Goal: Transaction & Acquisition: Purchase product/service

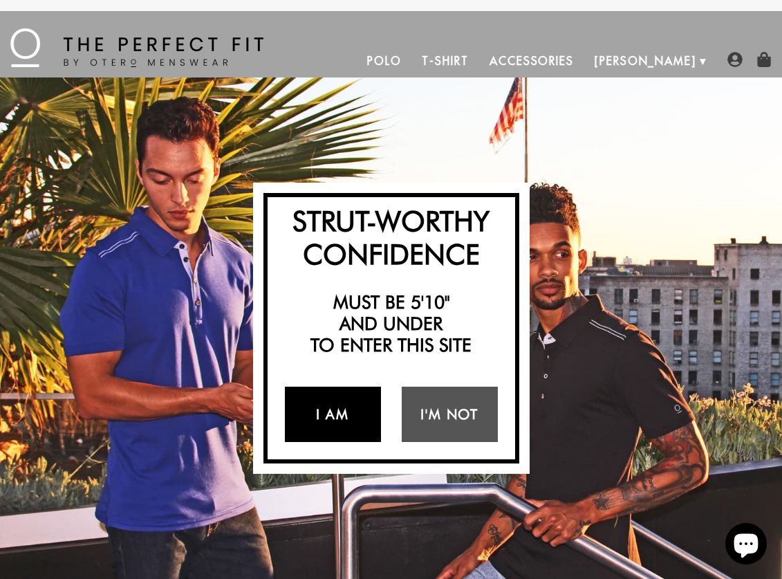
click at [346, 413] on link "I Am" at bounding box center [333, 413] width 96 height 55
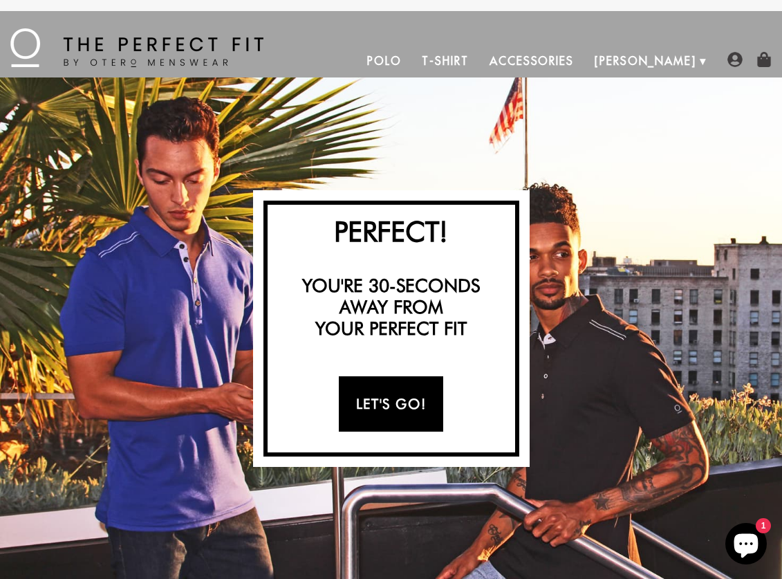
click at [364, 405] on link "Let's Go!" at bounding box center [391, 403] width 104 height 55
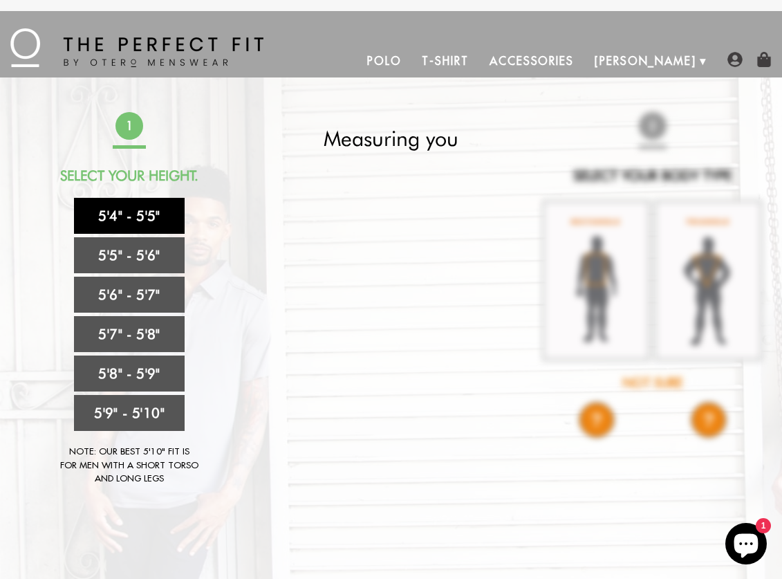
click at [160, 214] on link "5'4" - 5'5"" at bounding box center [129, 216] width 111 height 36
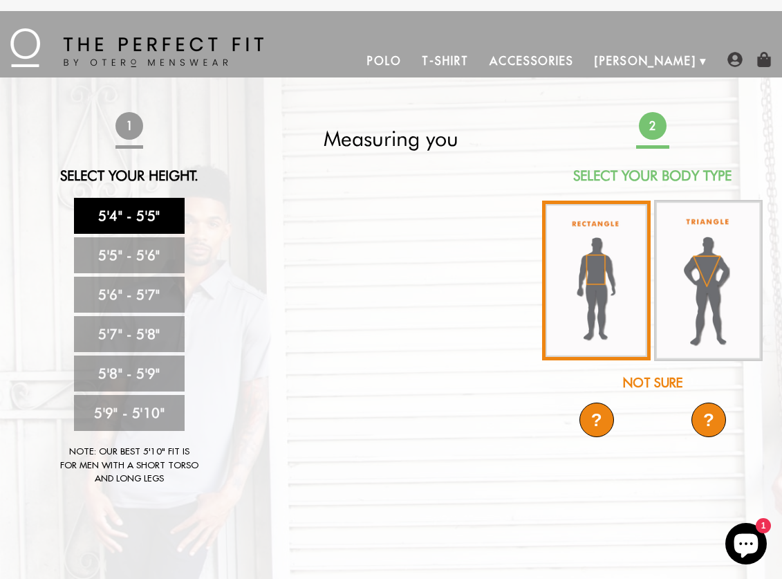
click at [607, 304] on img at bounding box center [596, 280] width 109 height 160
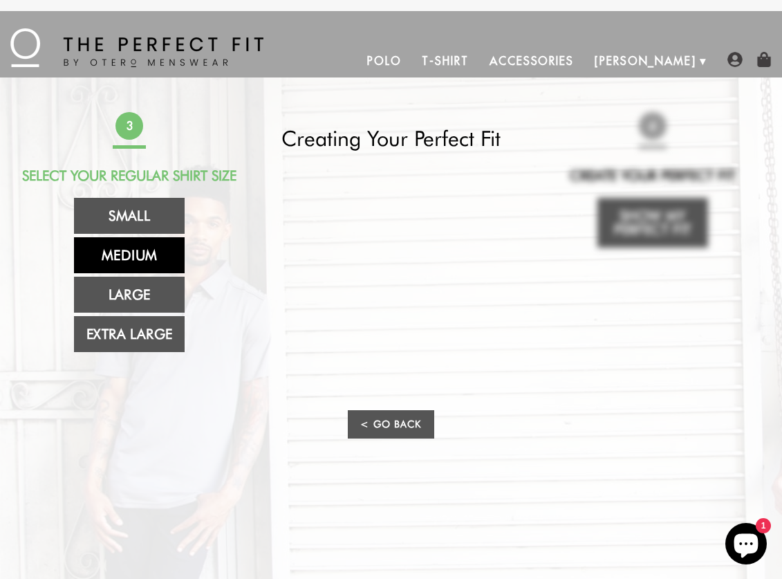
click at [152, 268] on link "Medium" at bounding box center [129, 255] width 111 height 36
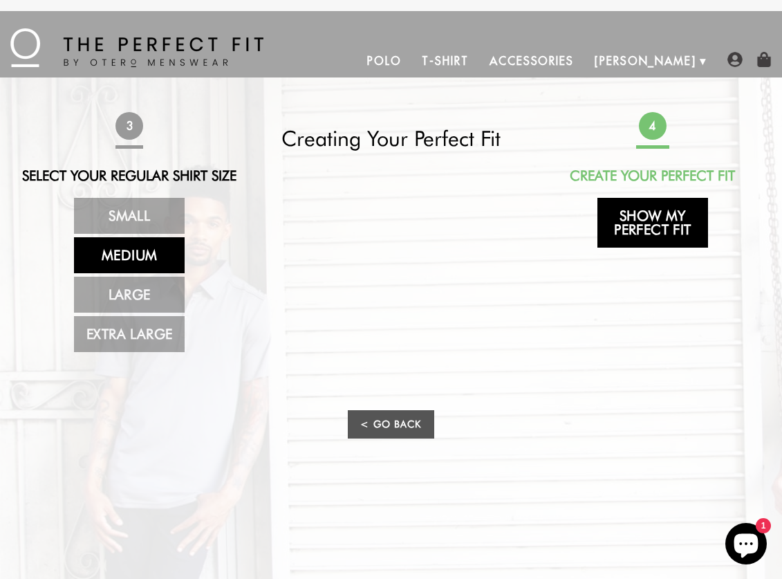
click at [618, 223] on link "Show My Perfect Fit" at bounding box center [652, 223] width 111 height 50
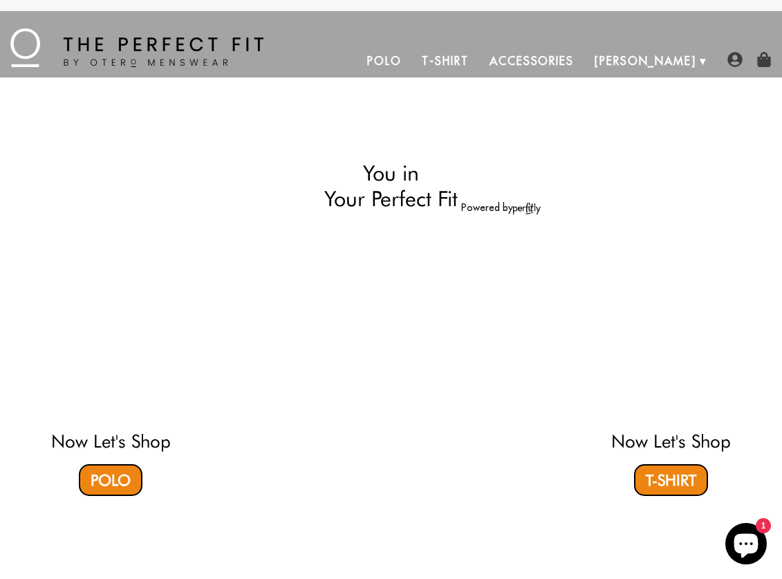
select select "M"
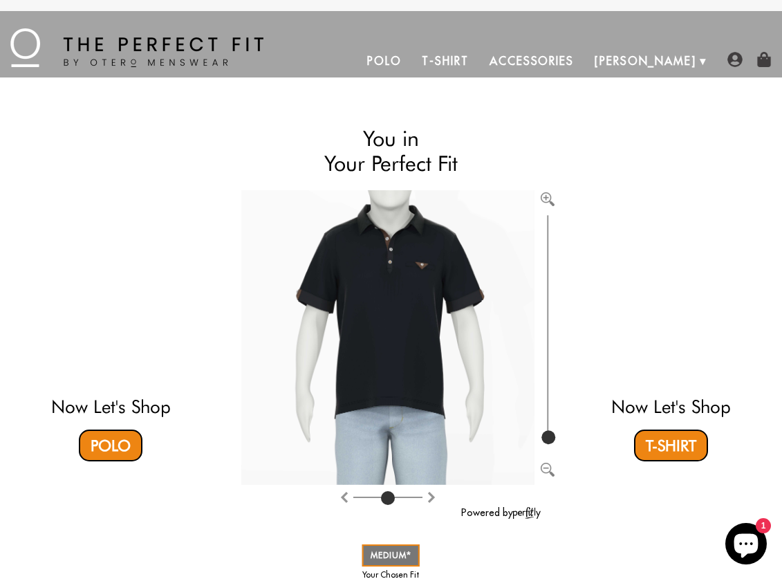
click at [583, 63] on link "Accessories" at bounding box center [531, 60] width 105 height 33
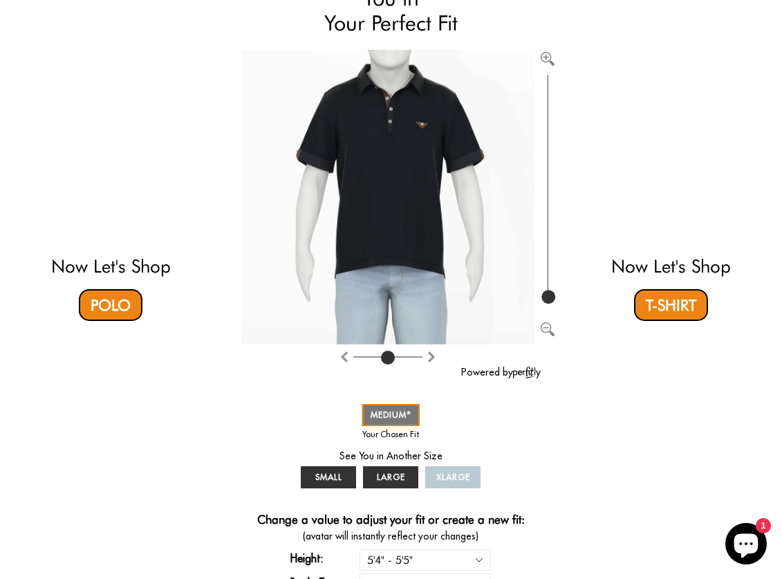
scroll to position [110, 0]
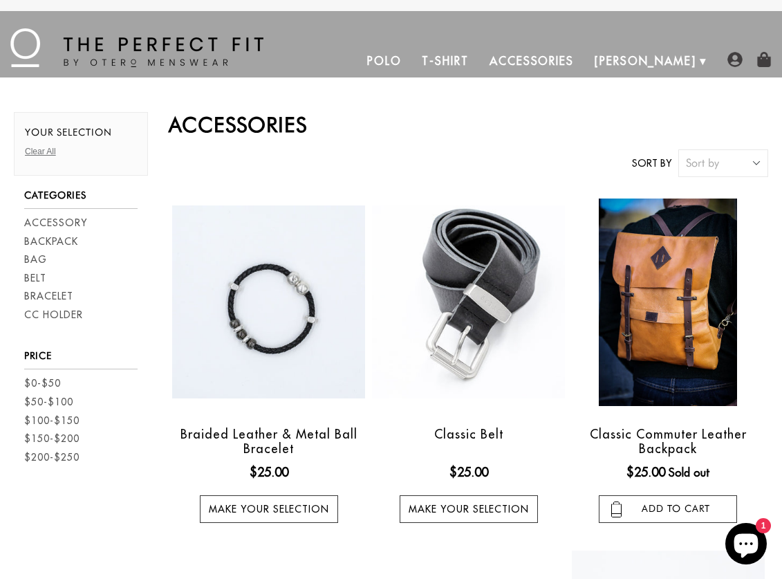
click at [412, 67] on link "Polo" at bounding box center [384, 60] width 55 height 33
